Goal: Communication & Community: Answer question/provide support

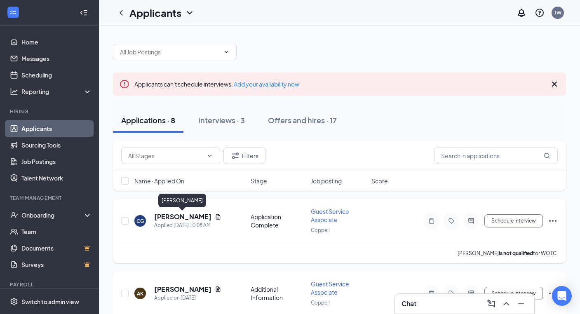
click at [190, 214] on h5 "[PERSON_NAME]" at bounding box center [182, 216] width 57 height 9
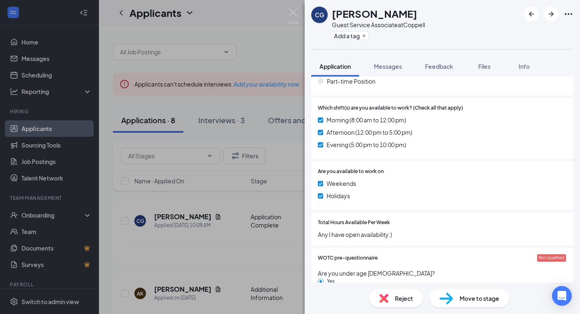
scroll to position [341, 0]
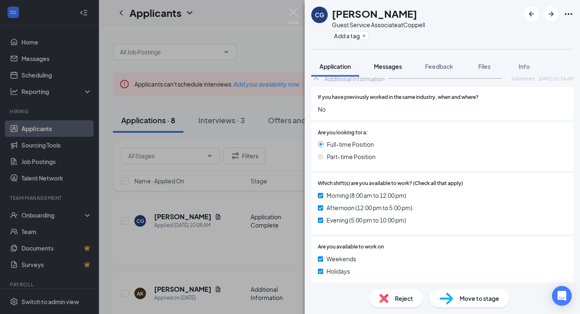
click at [381, 64] on span "Messages" at bounding box center [388, 66] width 28 height 7
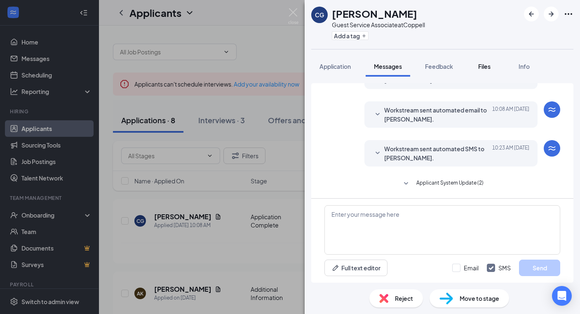
scroll to position [88, 0]
click at [485, 70] on button "Files" at bounding box center [484, 66] width 33 height 21
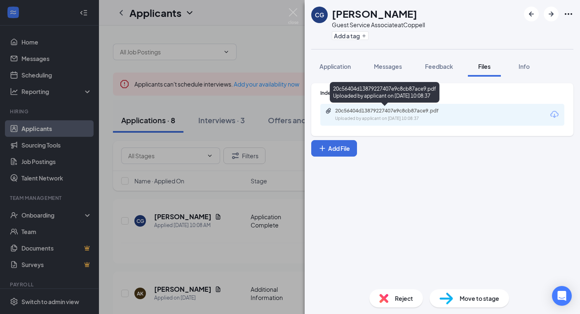
click at [353, 114] on div "20c56404d13879227407e9c8cb87ace9.pdf" at bounding box center [392, 111] width 115 height 7
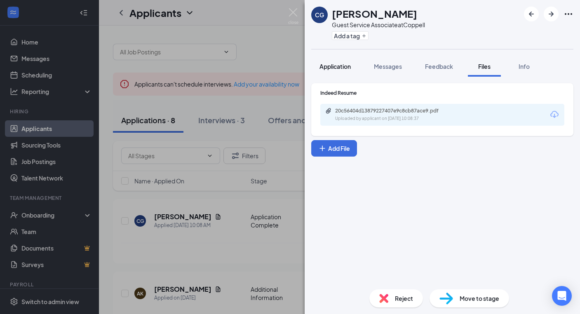
click at [336, 67] on span "Application" at bounding box center [334, 66] width 31 height 7
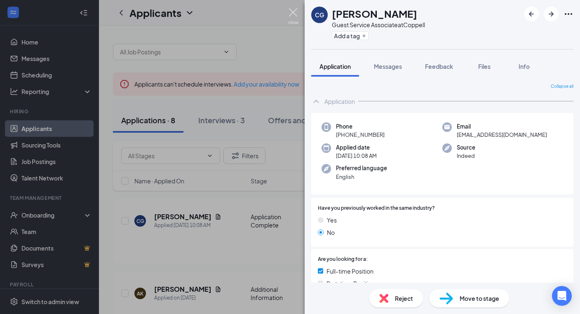
click at [293, 14] on img at bounding box center [293, 16] width 10 height 16
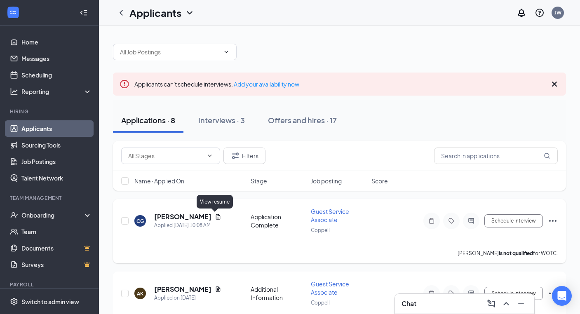
click at [217, 216] on icon "Document" at bounding box center [218, 216] width 5 height 5
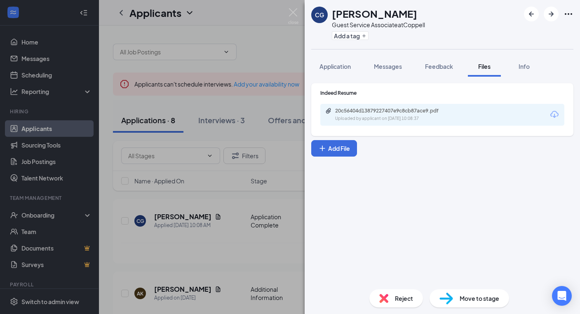
click at [353, 120] on div "Uploaded by applicant on Aug 26, 2025 at 10:08:37" at bounding box center [397, 118] width 124 height 7
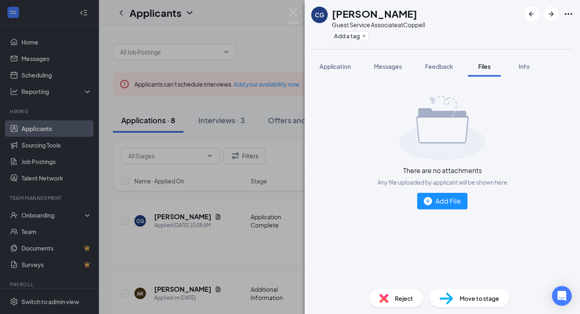
click at [225, 120] on div "CG CHASTITY GUICE Guest Service Associate at Coppell Add a tag Application Mess…" at bounding box center [290, 157] width 580 height 314
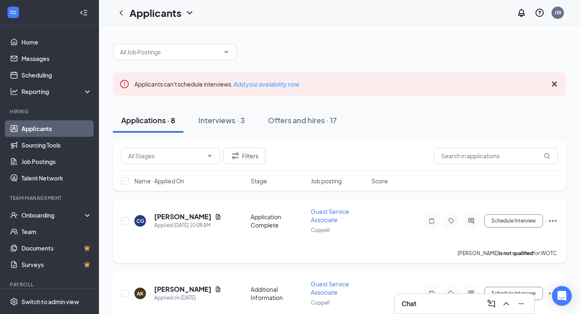
click at [215, 218] on icon "Document" at bounding box center [218, 217] width 7 height 7
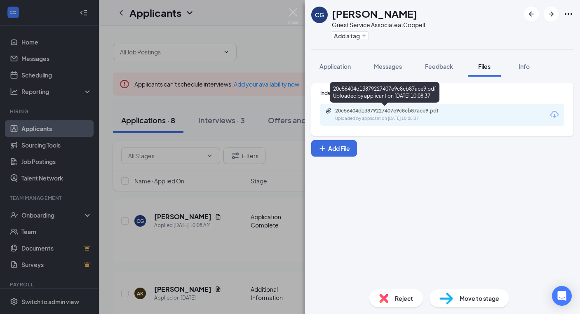
click at [379, 105] on div "20c56404d13879227407e9c8cb87ace9.pdf Uploaded by applicant on Aug 26, 2025 at 1…" at bounding box center [385, 94] width 110 height 24
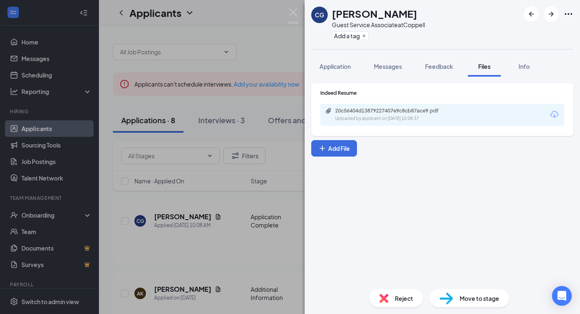
click at [554, 113] on icon "Download" at bounding box center [554, 115] width 10 height 10
click at [297, 11] on img at bounding box center [293, 16] width 10 height 16
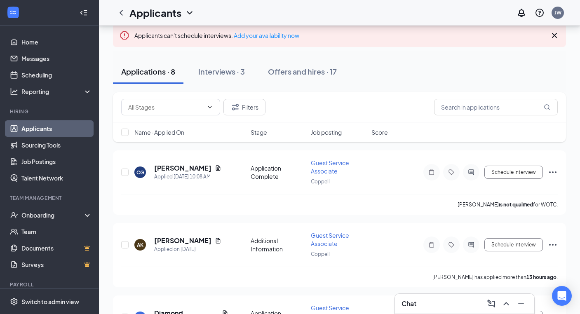
scroll to position [50, 0]
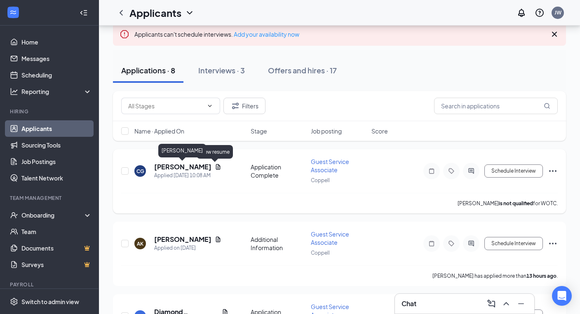
click at [182, 170] on h5 "[PERSON_NAME]" at bounding box center [182, 166] width 57 height 9
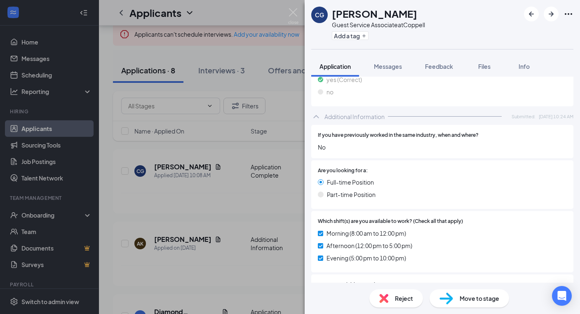
scroll to position [63, 0]
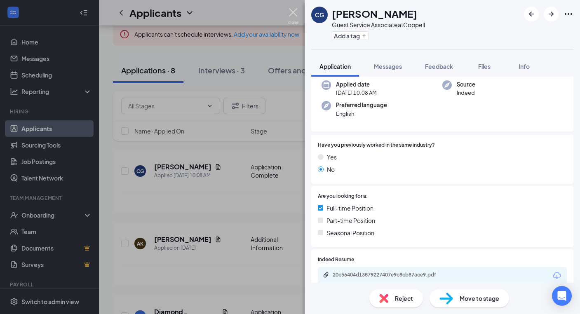
click at [298, 12] on img at bounding box center [293, 16] width 10 height 16
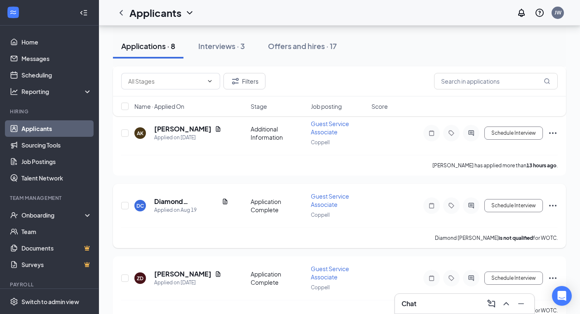
scroll to position [161, 0]
click at [215, 272] on icon "Document" at bounding box center [218, 273] width 7 height 7
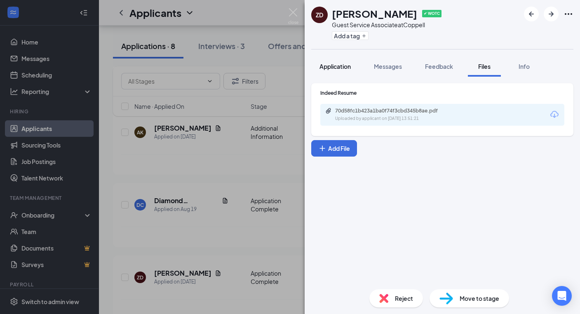
click at [344, 69] on span "Application" at bounding box center [334, 66] width 31 height 7
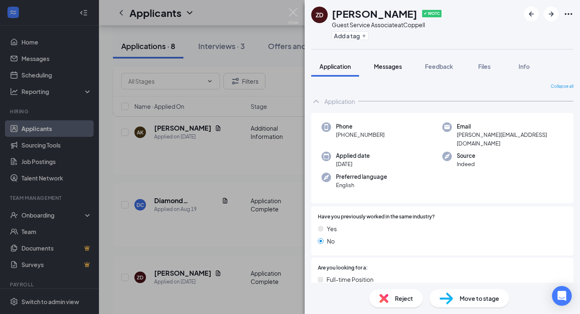
click at [381, 69] on span "Messages" at bounding box center [388, 66] width 28 height 7
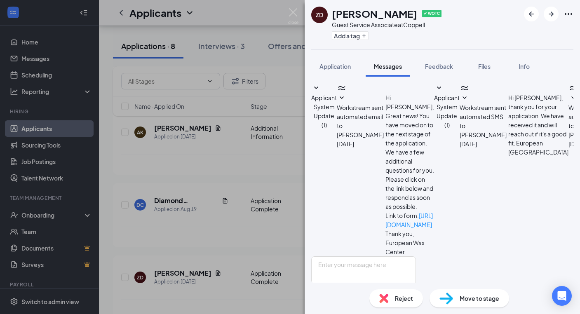
scroll to position [183, 0]
drag, startPoint x: 372, startPoint y: 162, endPoint x: 531, endPoint y: 180, distance: 160.5
copy span "Hi Zaynah! This is Mia, the Center Manager for European Wax Center - Coppell. I…"
click at [295, 12] on img at bounding box center [293, 16] width 10 height 16
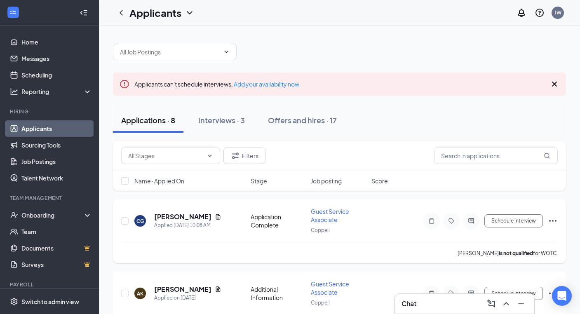
click at [467, 228] on div at bounding box center [451, 221] width 56 height 16
click at [467, 225] on div at bounding box center [471, 221] width 16 height 16
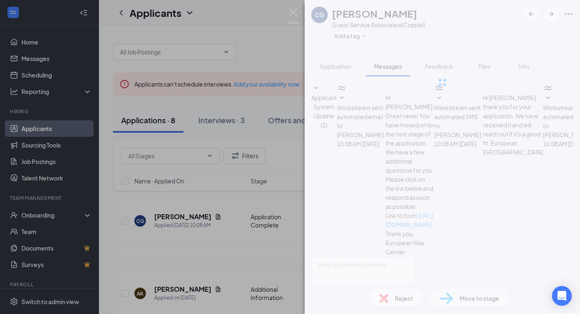
scroll to position [88, 0]
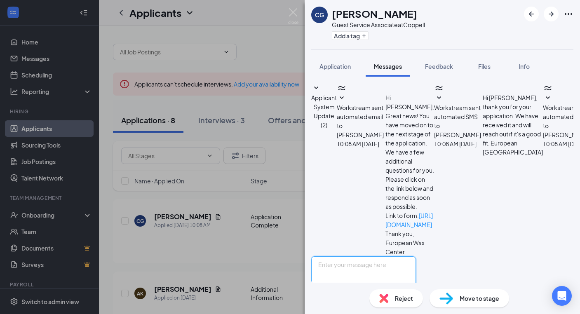
click at [377, 256] on textarea at bounding box center [363, 280] width 105 height 49
paste textarea "Hi Zaynah! This is Mia, the Center Manager for European Wax Center - Coppell. I…"
click at [345, 256] on textarea "Hi Zaynah! This is Mia, the Center Manager for European Wax Center - Coppell. I…" at bounding box center [363, 280] width 105 height 49
type textarea "Hi Chastity! This is [PERSON_NAME], the Center Manager for European Wax Center …"
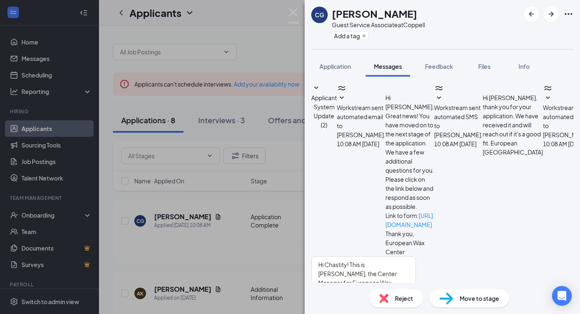
click at [416, 306] on button "Send" at bounding box center [409, 320] width 14 height 28
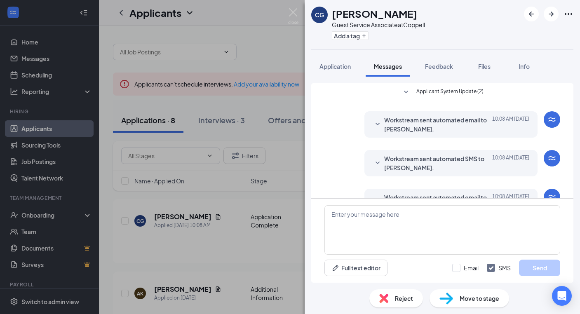
scroll to position [212, 0]
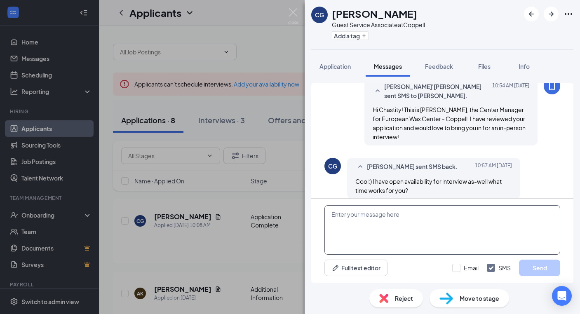
click at [406, 214] on textarea at bounding box center [442, 229] width 236 height 49
type textarea "I"
click at [397, 215] on textarea "Great! I could do [DATE] 2pm o" at bounding box center [442, 229] width 236 height 49
click at [394, 214] on textarea "Great! I could do [DATE] 2pm o" at bounding box center [442, 229] width 236 height 49
drag, startPoint x: 394, startPoint y: 216, endPoint x: 424, endPoint y: 218, distance: 29.4
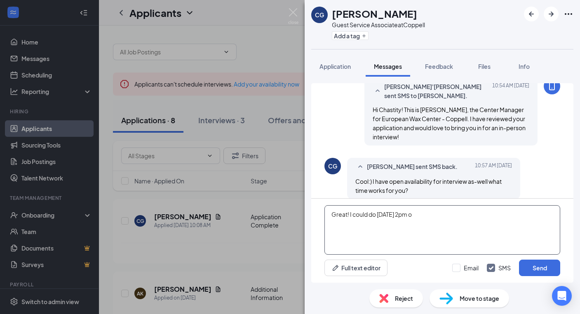
click at [424, 220] on textarea "Great! I could do [DATE] 2pm o" at bounding box center [442, 229] width 236 height 49
click at [402, 217] on textarea "Great! I could do tommorow" at bounding box center [442, 229] width 236 height 49
click at [416, 224] on textarea "Great! I could do [DATE]" at bounding box center [442, 229] width 236 height 49
click at [406, 214] on textarea "Great! I could do [DATE] 2:30" at bounding box center [442, 229] width 236 height 49
click at [439, 218] on textarea "Great! I could do [DATE] at 2:30" at bounding box center [442, 229] width 236 height 49
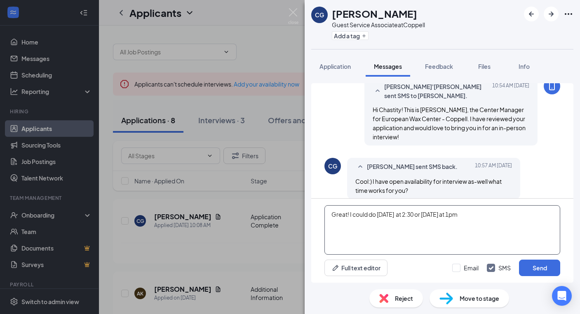
click at [467, 216] on textarea "Great! I could do [DATE] at 2:30 or [DATE] at 1pm" at bounding box center [442, 229] width 236 height 49
click at [426, 213] on textarea "Great! I could do [DATE] at 2:30 or [DATE] at 2:30pm" at bounding box center [442, 229] width 236 height 49
click at [512, 208] on textarea "Great! I could do [DATE] at 2:30 pm or [DATE] at 2:30pm" at bounding box center [442, 229] width 236 height 49
click at [503, 214] on textarea "Great! I could do [DATE] at 2:30 pm or [DATE] at 2:30pm" at bounding box center [442, 229] width 236 height 49
drag, startPoint x: 476, startPoint y: 215, endPoint x: 488, endPoint y: 216, distance: 11.6
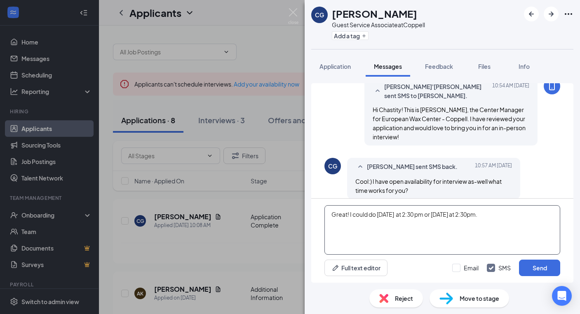
click at [488, 216] on textarea "Great! I could do [DATE] at 2:30 pm or [DATE] at 2:30pm." at bounding box center [442, 229] width 236 height 49
type textarea "Great! I could do [DATE] at 2:30 pm or [DATE] at 3pm."
click at [545, 265] on button "Send" at bounding box center [539, 268] width 41 height 16
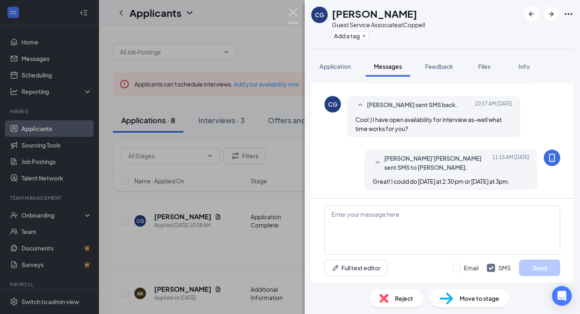
click at [295, 11] on img at bounding box center [293, 16] width 10 height 16
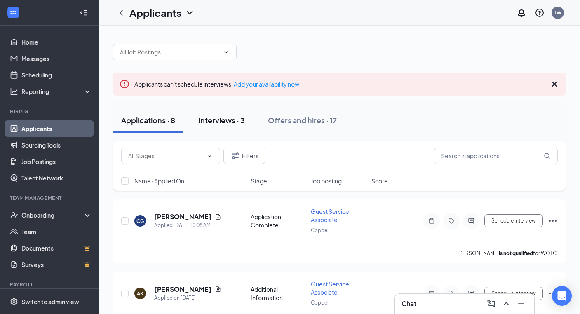
click at [232, 116] on div "Interviews · 3" at bounding box center [221, 120] width 47 height 10
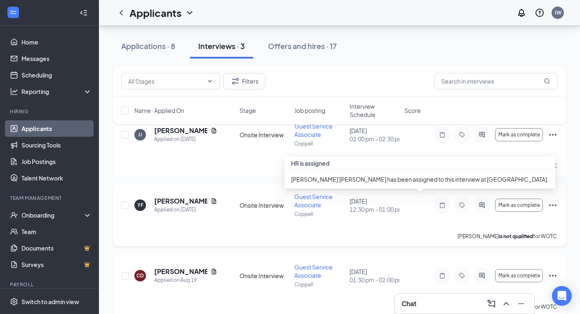
scroll to position [95, 0]
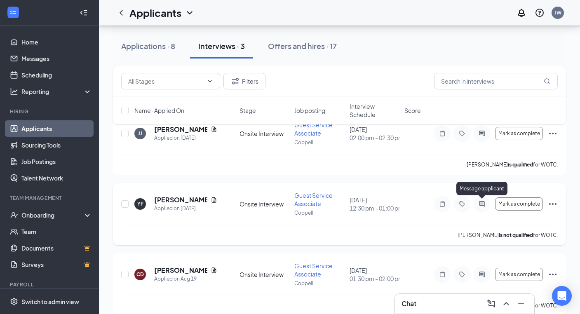
click at [486, 203] on icon "ActiveChat" at bounding box center [482, 204] width 10 height 7
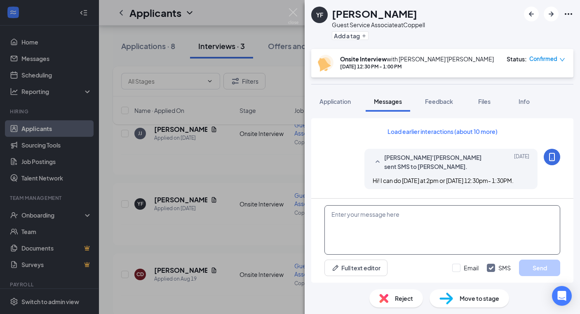
scroll to position [317, 0]
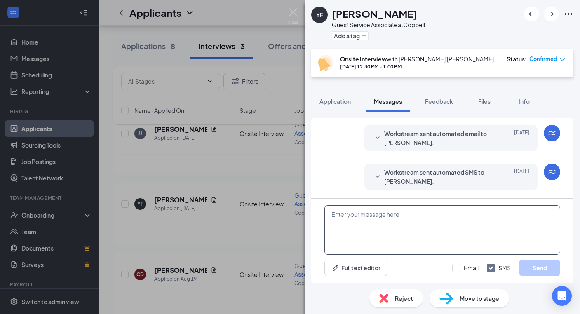
click at [411, 215] on textarea at bounding box center [442, 229] width 236 height 49
type textarea "I"
click at [397, 215] on textarea "Hi Yetsy! I do apologize, could we m" at bounding box center [442, 229] width 236 height 49
click at [423, 220] on textarea "Hi Yetsy! Could we m" at bounding box center [442, 229] width 236 height 49
type textarea "Hi Yetsy! Could we move your interview to"
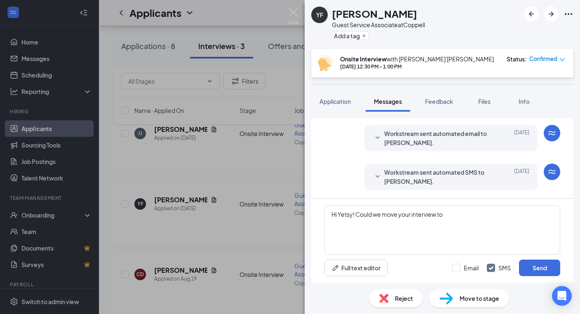
click at [282, 149] on div "YF [PERSON_NAME] Guest Service Associate at Coppell Add a tag Onsite Interview …" at bounding box center [290, 157] width 580 height 314
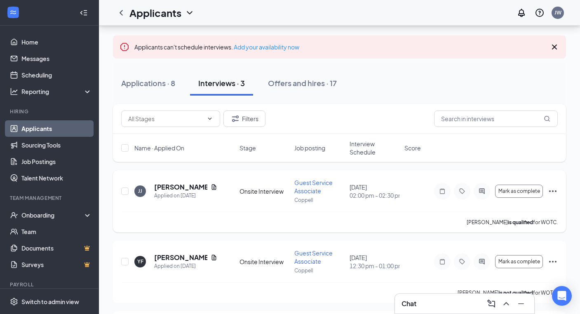
scroll to position [35, 0]
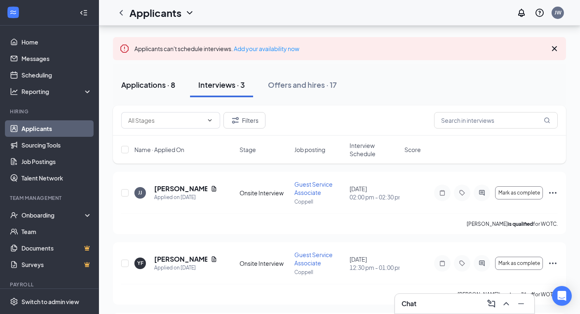
click at [162, 83] on div "Applications · 8" at bounding box center [148, 85] width 54 height 10
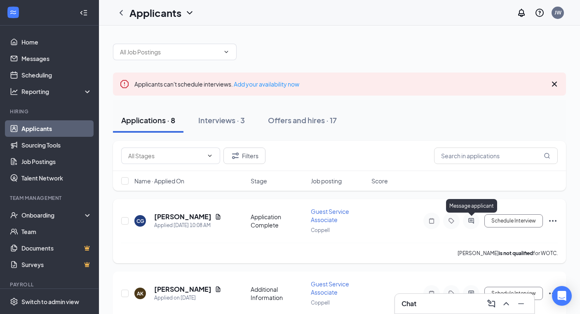
click at [468, 221] on icon "ActiveChat" at bounding box center [471, 221] width 10 height 7
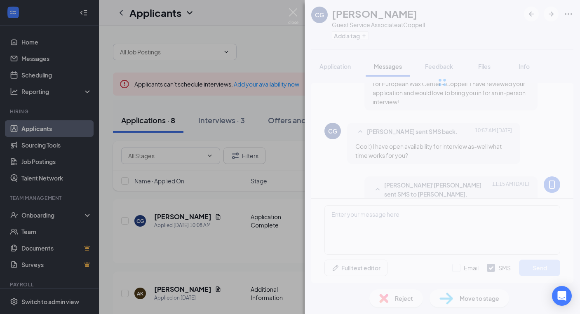
scroll to position [301, 0]
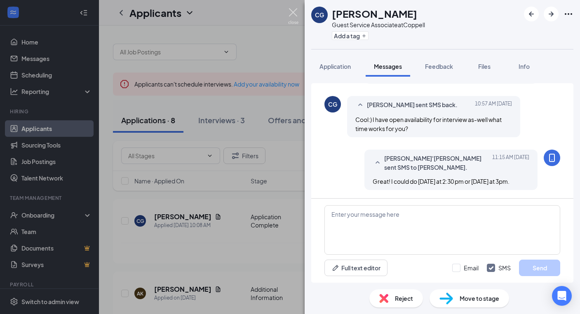
click at [288, 18] on img at bounding box center [293, 16] width 10 height 16
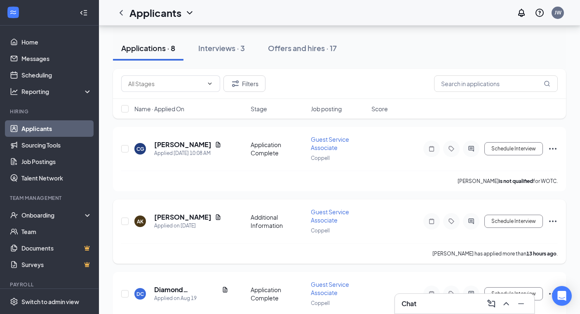
scroll to position [83, 0]
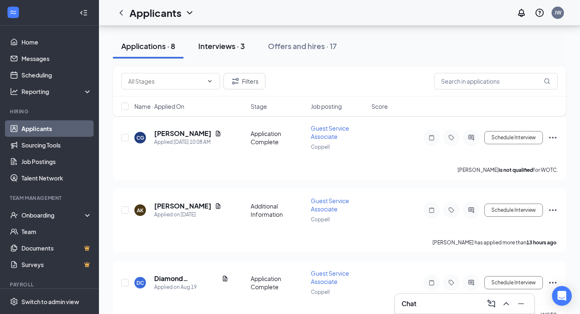
click at [237, 42] on div "Interviews · 3" at bounding box center [221, 46] width 47 height 10
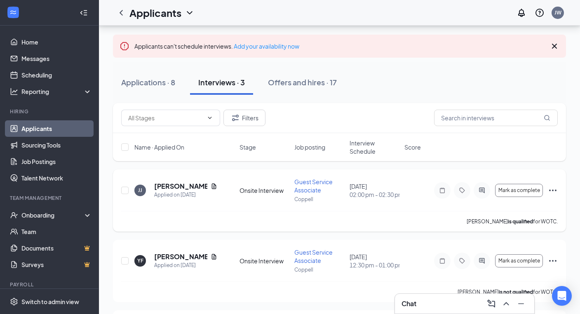
scroll to position [38, 0]
click at [481, 261] on icon "ActiveChat" at bounding box center [482, 260] width 10 height 7
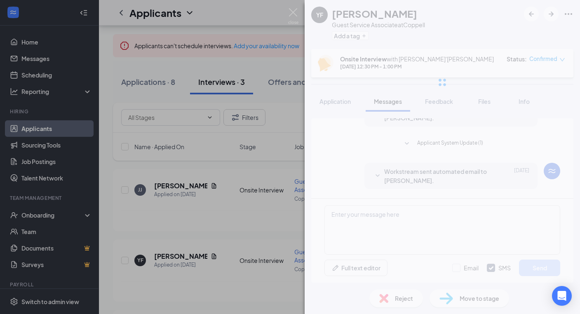
scroll to position [317, 0]
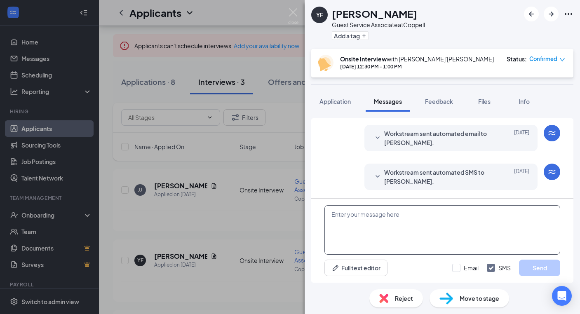
click at [410, 235] on textarea at bounding box center [442, 229] width 236 height 49
click at [541, 218] on textarea "Hi Yetsy! Could we move your interview time to 2:30pm [DATE] instead" at bounding box center [442, 229] width 236 height 49
click at [423, 219] on textarea "Hi Yetsy! Could we move your interview time to 2:30pm [DATE] instead? I do apol…" at bounding box center [442, 229] width 236 height 49
type textarea "Hi Yetsy! Could we move your interview time to 2:30pm [DATE] instead? I do apol…"
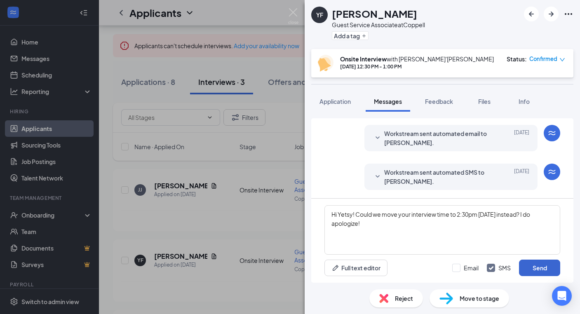
click at [527, 270] on button "Send" at bounding box center [539, 268] width 41 height 16
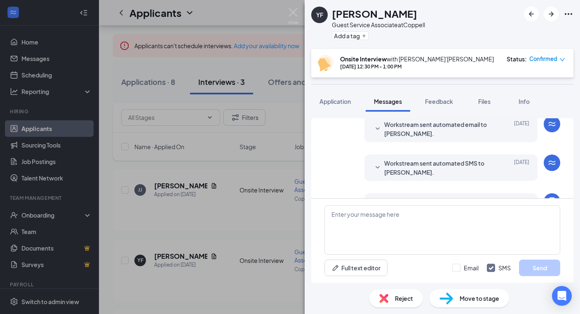
scroll to position [379, 0]
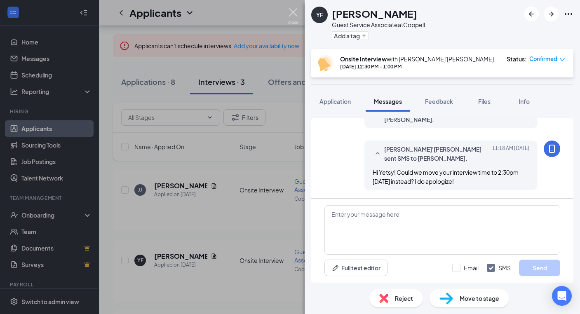
click at [291, 13] on img at bounding box center [293, 16] width 10 height 16
